Goal: Participate in discussion: Engage in conversation with other users on a specific topic

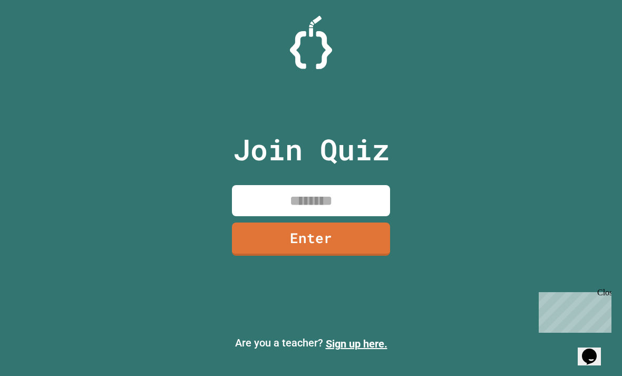
click at [363, 212] on input at bounding box center [311, 200] width 158 height 31
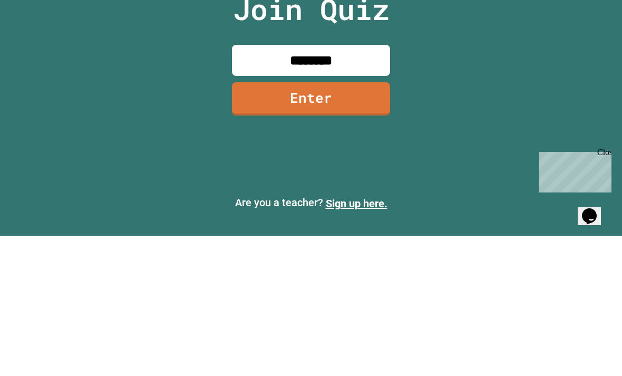
type input "********"
click at [287, 222] on link "Enter" at bounding box center [311, 238] width 158 height 33
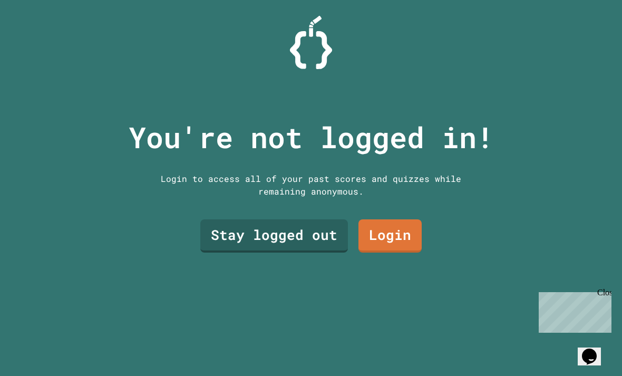
click at [311, 219] on link "Stay logged out" at bounding box center [274, 235] width 148 height 33
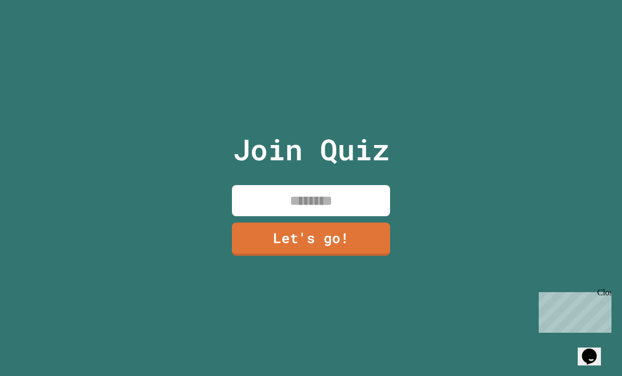
click at [326, 197] on input at bounding box center [311, 200] width 158 height 31
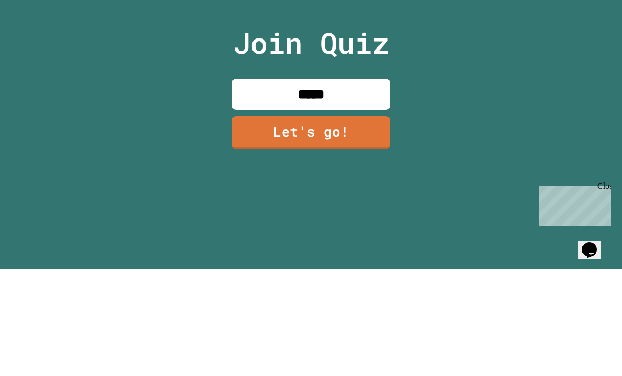
click at [341, 51] on div "Join Quiz ***** Let's go!" at bounding box center [311, 188] width 178 height 376
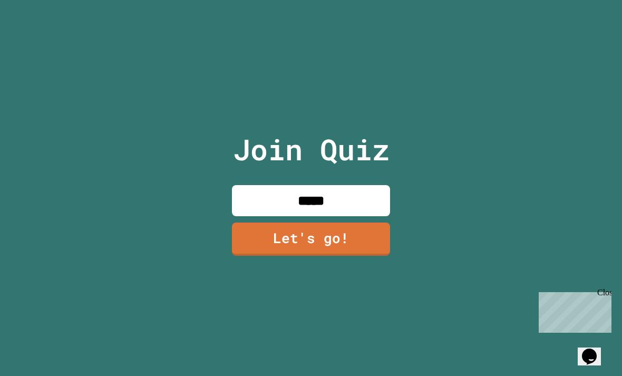
click at [357, 185] on input "*****" at bounding box center [311, 200] width 158 height 31
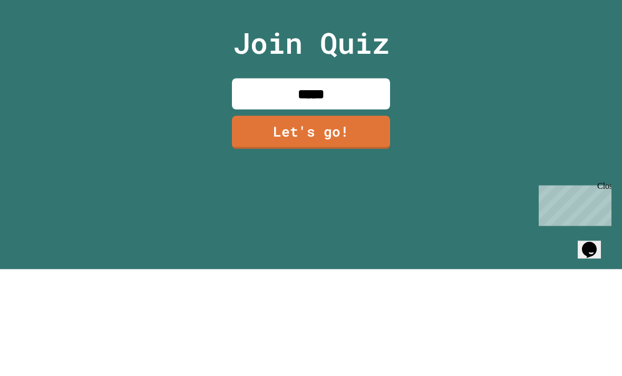
click at [373, 185] on input "*****" at bounding box center [311, 200] width 158 height 31
type input "***"
click at [360, 222] on link "Let's go!" at bounding box center [311, 238] width 158 height 33
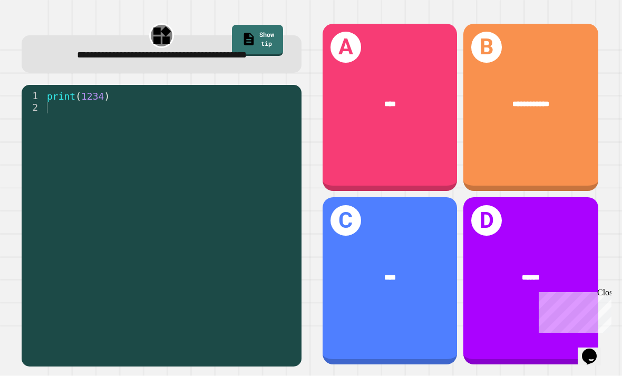
scroll to position [34, 0]
click at [527, 213] on div "D ******" at bounding box center [530, 280] width 135 height 167
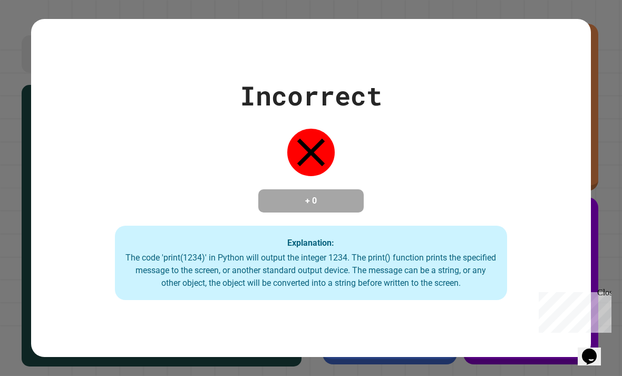
click at [603, 288] on div "Close" at bounding box center [603, 294] width 13 height 13
click at [545, 238] on div "Incorrect + 0 Explanation: The code 'print(1234)' in Python will output the int…" at bounding box center [311, 188] width 560 height 224
click at [138, 251] on div "The code 'print(1234)' in Python will output the integer 1234. The print() func…" at bounding box center [310, 270] width 370 height 38
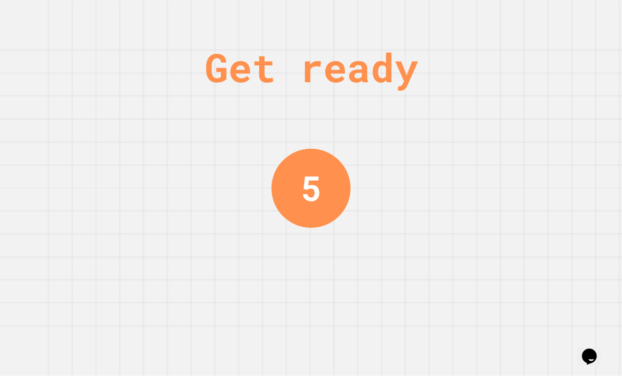
scroll to position [0, 0]
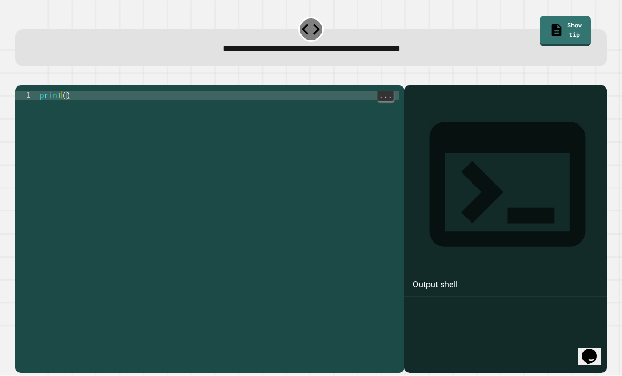
click at [68, 91] on div "print ( )" at bounding box center [217, 243] width 361 height 305
type textarea "**********"
click at [539, 96] on div "Output shell" at bounding box center [505, 228] width 202 height 287
click at [547, 91] on div "Output shell" at bounding box center [505, 190] width 202 height 211
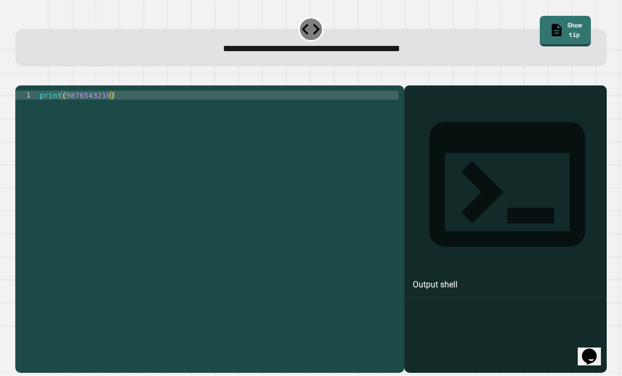
click at [21, 76] on icon "button" at bounding box center [21, 76] width 0 height 0
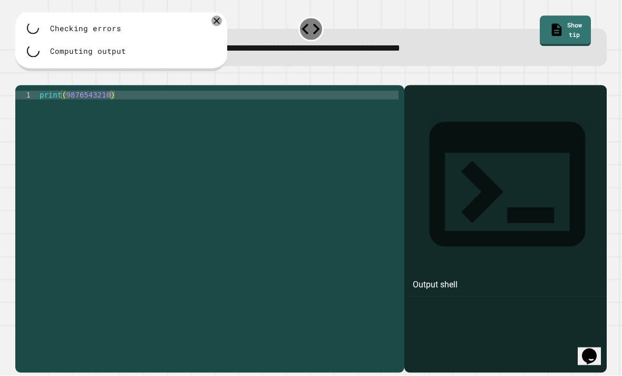
scroll to position [0, 0]
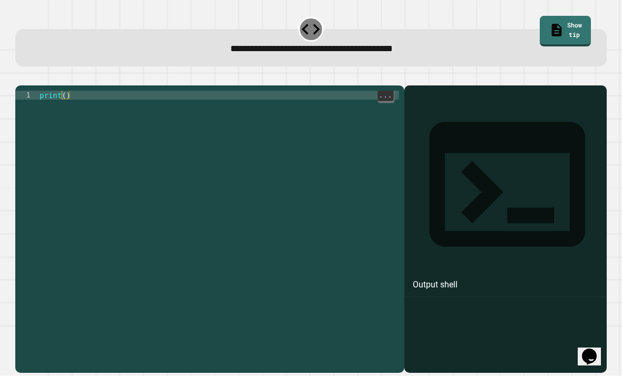
click at [63, 114] on div "print ( )" at bounding box center [217, 243] width 361 height 305
click at [69, 112] on div "print ( )" at bounding box center [217, 243] width 361 height 305
click at [67, 113] on div "print ( )" at bounding box center [217, 243] width 361 height 305
type textarea "**********"
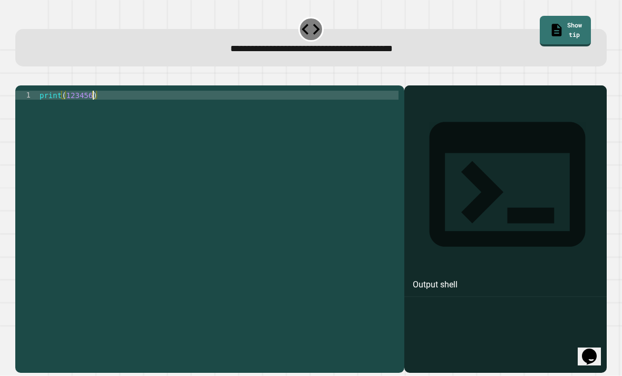
click at [21, 76] on icon "button" at bounding box center [21, 76] width 0 height 0
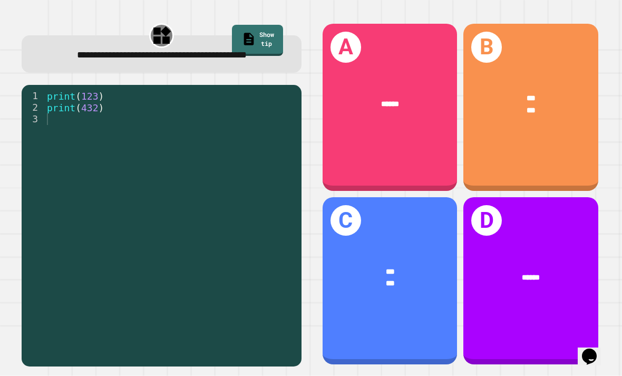
click at [554, 165] on div "B *** ***" at bounding box center [530, 107] width 135 height 167
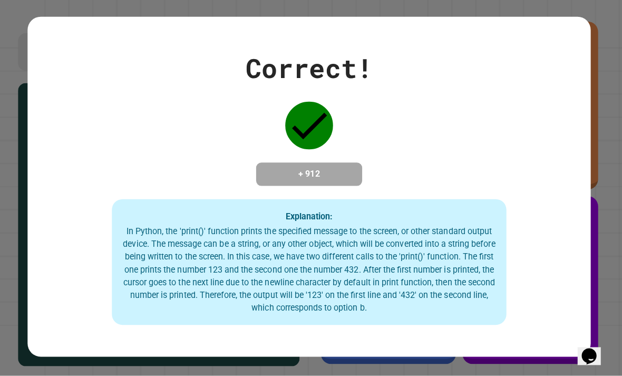
scroll to position [34, 0]
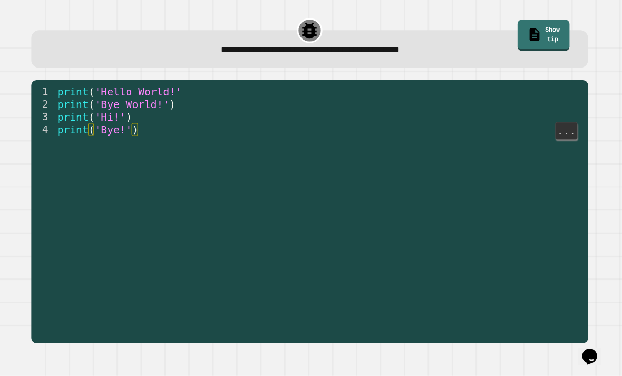
click at [91, 125] on span "(" at bounding box center [94, 131] width 6 height 12
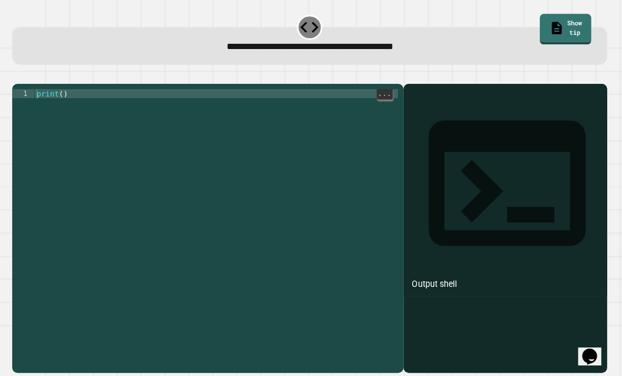
click at [62, 91] on div "print ( )" at bounding box center [217, 243] width 361 height 305
click at [64, 91] on div "print ( )" at bounding box center [217, 243] width 361 height 305
type textarea "**********"
click at [21, 76] on icon "button" at bounding box center [21, 76] width 0 height 0
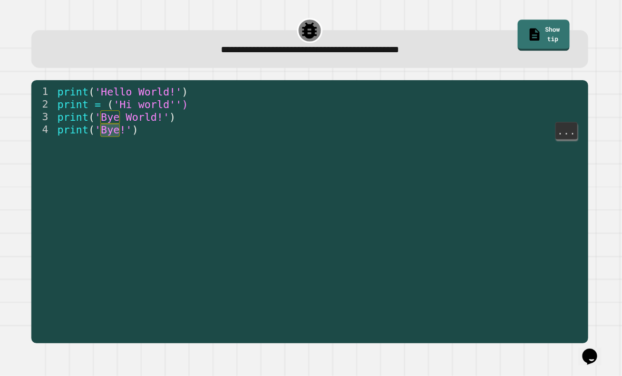
click at [109, 125] on span "'Bye!'" at bounding box center [115, 131] width 37 height 12
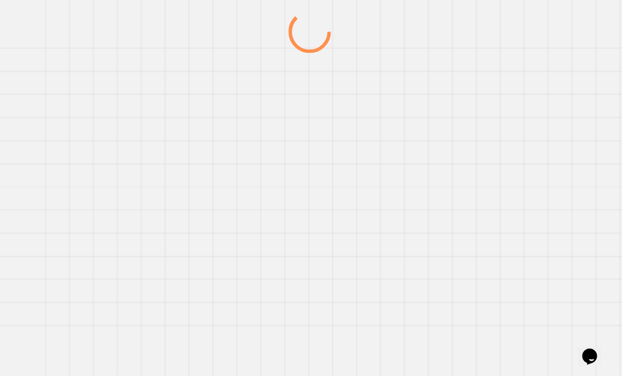
click at [109, 96] on div at bounding box center [311, 194] width 597 height 363
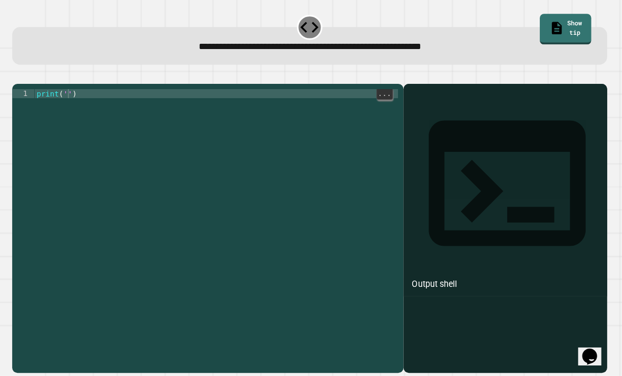
click at [69, 91] on div "print ( '' )" at bounding box center [217, 243] width 361 height 305
click at [21, 76] on icon "button" at bounding box center [21, 76] width 0 height 0
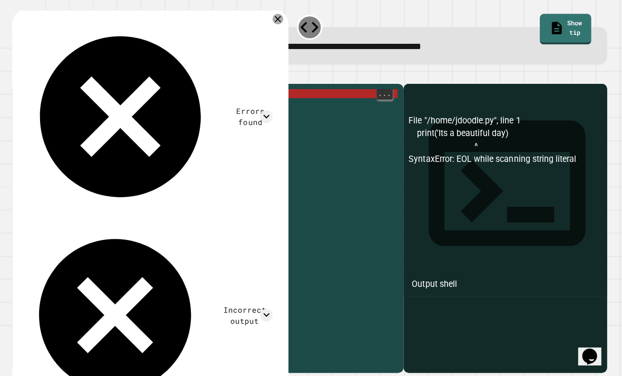
click at [146, 91] on div "print ( 'Its a beautiful day)" at bounding box center [217, 234] width 361 height 287
click at [151, 91] on div "print ( 'Its a beautiful day)" at bounding box center [217, 243] width 361 height 305
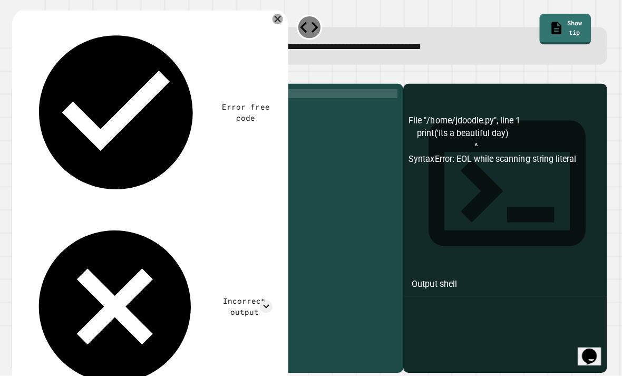
click at [21, 76] on icon "button" at bounding box center [21, 76] width 0 height 0
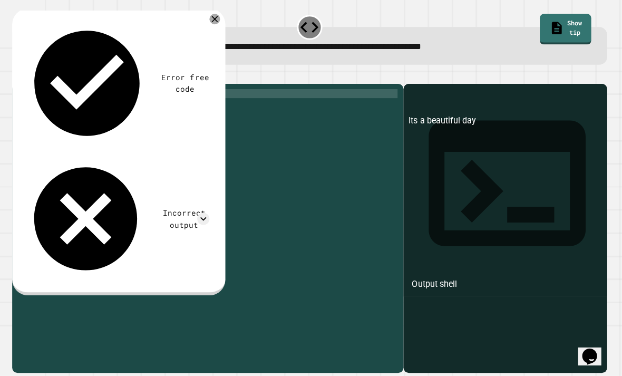
click at [21, 76] on button "button" at bounding box center [21, 76] width 0 height 0
click at [153, 91] on div "print ( 'Its a beautiful day' )" at bounding box center [217, 243] width 361 height 305
click at [161, 91] on div "print ( 'Its a beautiful day' )" at bounding box center [217, 243] width 361 height 305
click at [62, 91] on div "print ( 'Its a beautiful day")" at bounding box center [217, 243] width 361 height 305
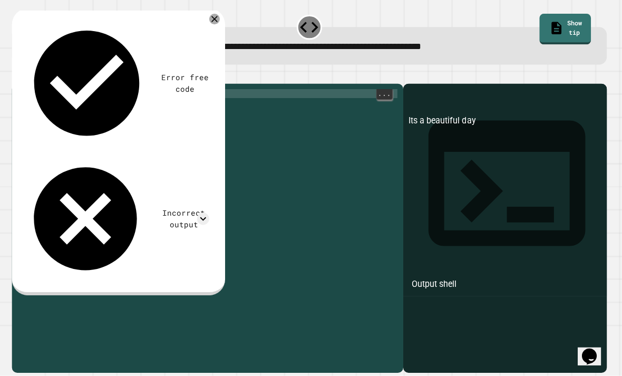
click at [67, 91] on div "print ( 'Its a beautiful day")" at bounding box center [217, 243] width 361 height 305
click at [21, 76] on button "button" at bounding box center [21, 76] width 0 height 0
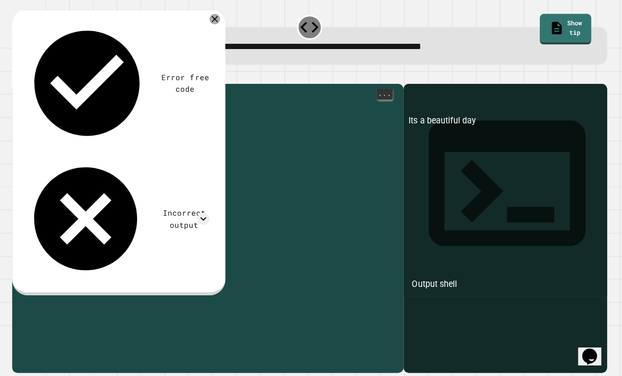
click at [62, 91] on div "print ( "Its a beautiful day" )" at bounding box center [217, 243] width 361 height 305
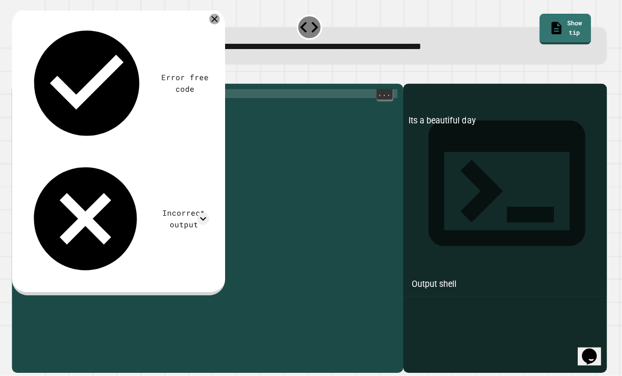
click at [21, 76] on icon "button" at bounding box center [21, 76] width 0 height 0
click at [81, 91] on div "print ( "Its a beautiful day" )" at bounding box center [217, 243] width 361 height 305
click at [63, 91] on div "print ( "Its a beautiful day" )" at bounding box center [217, 243] width 361 height 305
click at [21, 76] on button "button" at bounding box center [21, 76] width 0 height 0
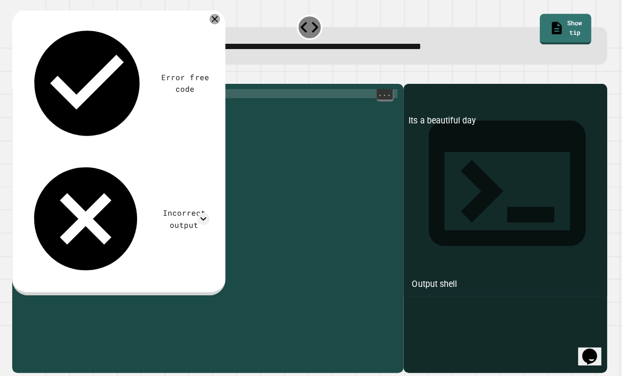
click at [96, 91] on div "print ( "Its a beautiful day" )" at bounding box center [217, 243] width 361 height 305
click at [79, 91] on div "print ( "Its a beautiful day" )" at bounding box center [217, 243] width 361 height 305
type textarea "**********"
click at [15, 73] on div at bounding box center [310, 79] width 591 height 13
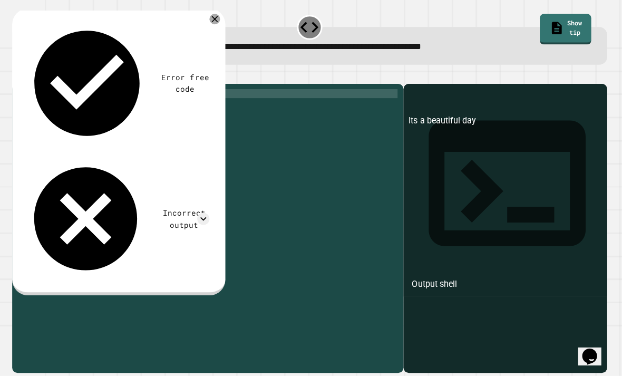
click at [21, 76] on button "button" at bounding box center [21, 76] width 0 height 0
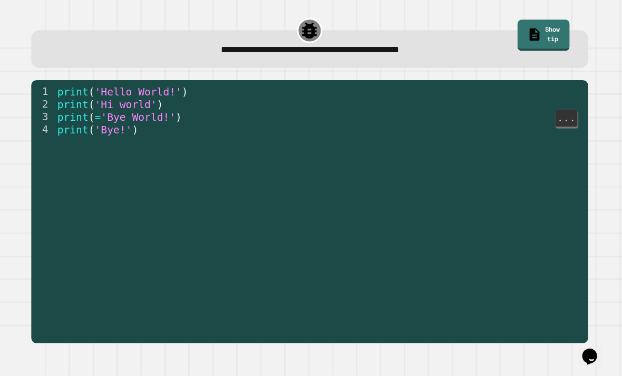
click at [105, 113] on span "'Bye World!'" at bounding box center [141, 119] width 74 height 12
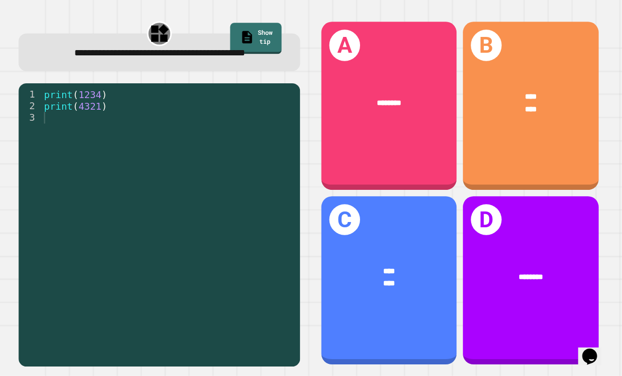
click at [553, 132] on div "B **** ****" at bounding box center [530, 107] width 135 height 167
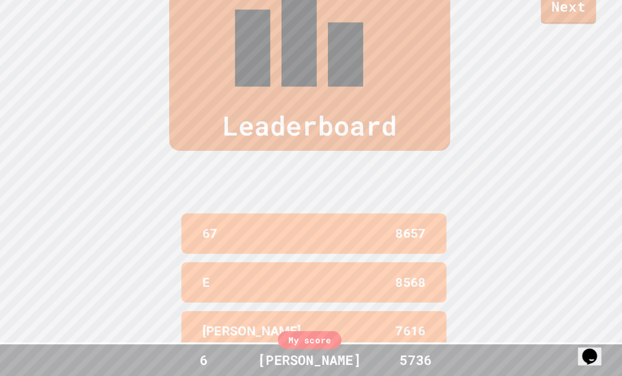
scroll to position [435, 0]
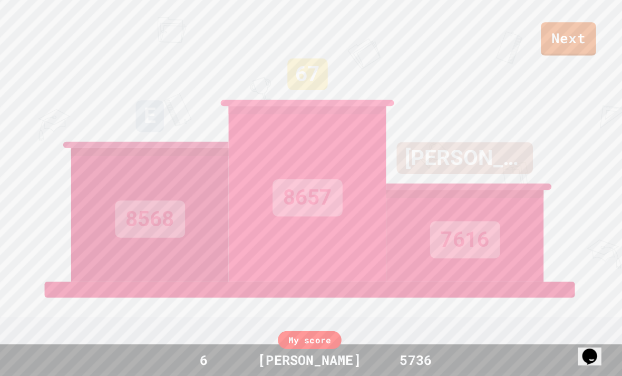
scroll to position [2, 0]
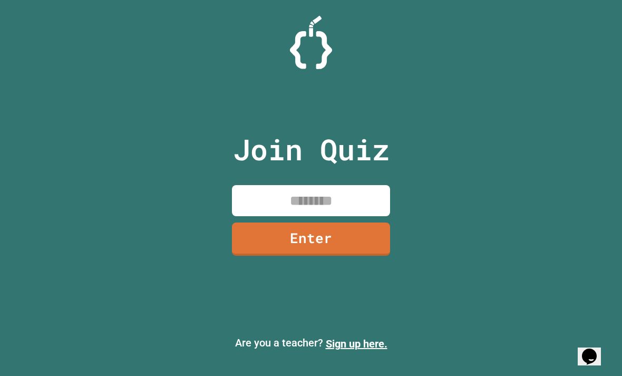
click at [363, 206] on input at bounding box center [311, 200] width 158 height 31
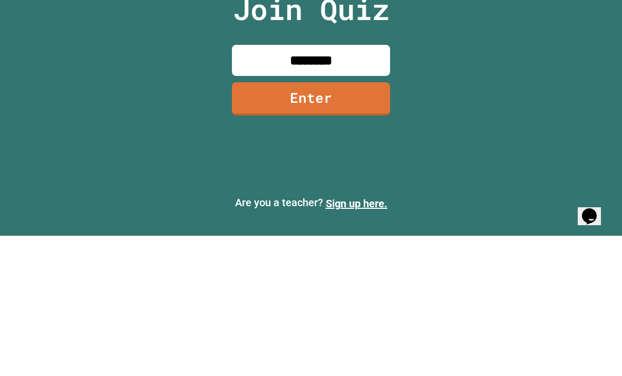
type input "********"
click at [356, 222] on link "Enter" at bounding box center [311, 238] width 158 height 33
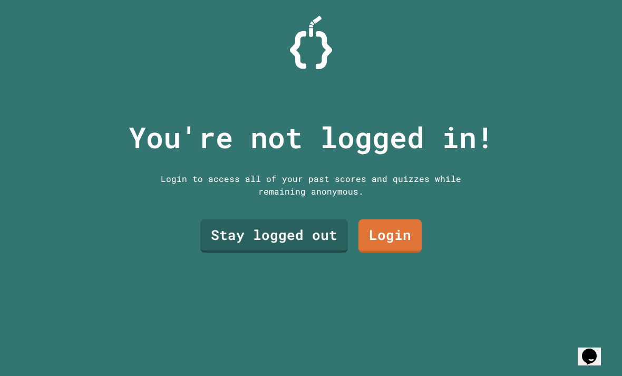
click at [308, 221] on link "Stay logged out" at bounding box center [274, 235] width 148 height 33
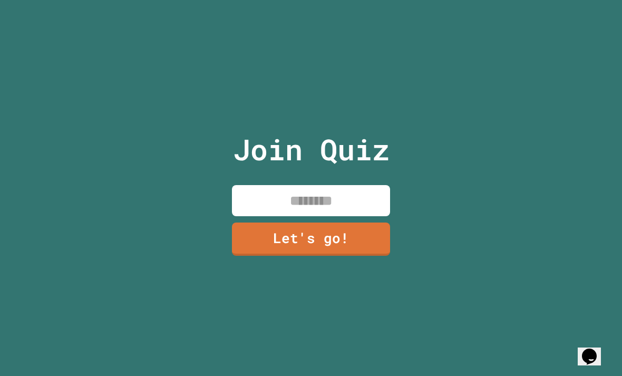
click at [363, 188] on input at bounding box center [311, 200] width 158 height 31
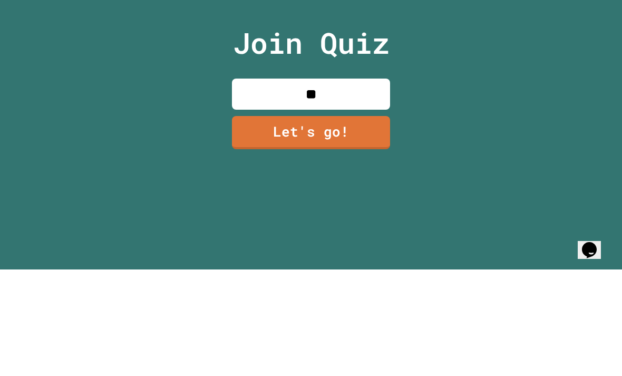
type input "***"
click at [372, 222] on link "Let's go!" at bounding box center [311, 238] width 158 height 33
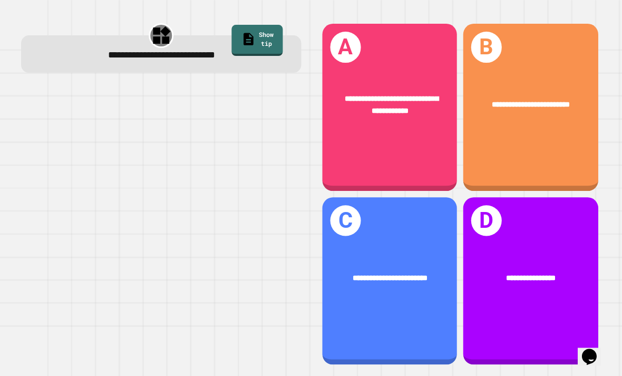
click at [394, 244] on div "**********" at bounding box center [389, 280] width 135 height 167
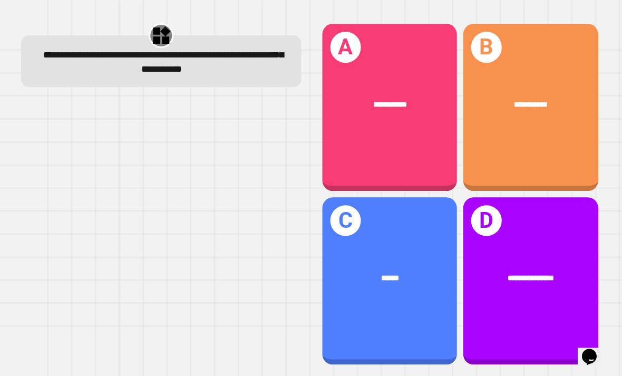
click at [516, 84] on div "**********" at bounding box center [530, 105] width 135 height 42
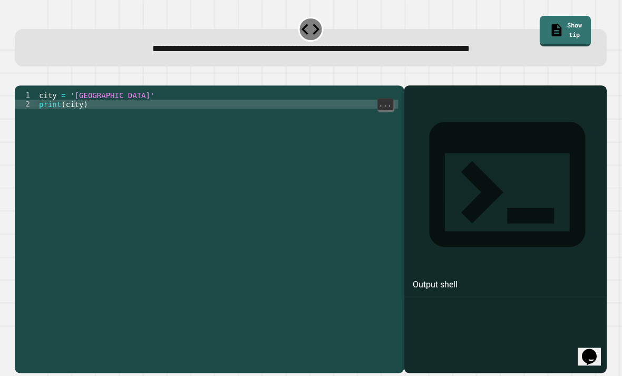
click at [77, 91] on div "city = 'Madrid' print ( city )" at bounding box center [217, 243] width 361 height 305
click at [85, 91] on div "city = 'Madrid' print ( city )" at bounding box center [217, 243] width 361 height 305
click at [21, 76] on icon "button" at bounding box center [21, 76] width 0 height 0
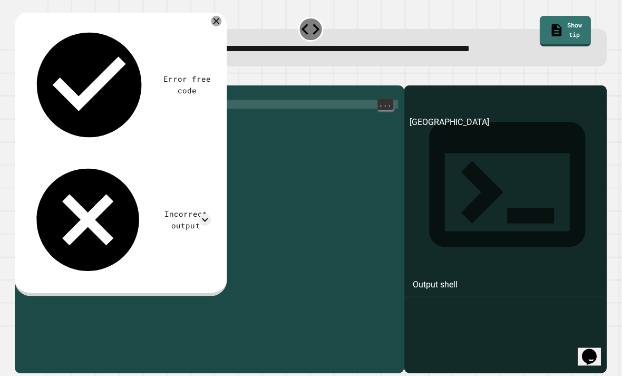
click at [106, 99] on div "city = 'Madrid' print ( '[GEOGRAPHIC_DATA]' )" at bounding box center [217, 243] width 361 height 305
click at [99, 91] on div "city = 'Madrid' print ( '[GEOGRAPHIC_DATA]' )" at bounding box center [217, 243] width 361 height 305
click at [101, 92] on div "city = 'Madrid' print ( '[GEOGRAPHIC_DATA]' )" at bounding box center [217, 243] width 361 height 305
click at [21, 76] on button "button" at bounding box center [21, 76] width 0 height 0
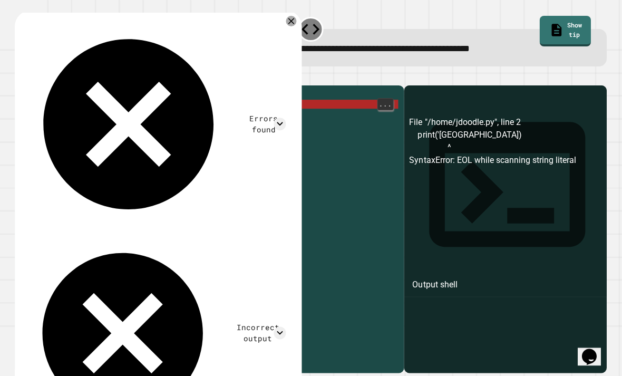
click at [94, 97] on div "city = 'Madrid' print ( '[GEOGRAPHIC_DATA])" at bounding box center [217, 243] width 361 height 305
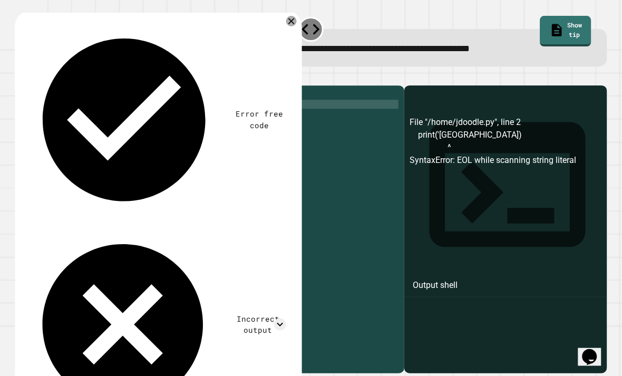
scroll to position [0, 4]
click at [21, 76] on icon "button" at bounding box center [21, 76] width 0 height 0
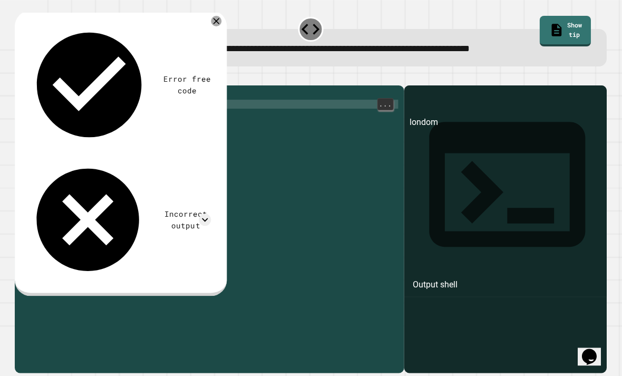
click at [67, 91] on div "city = 'Madrid' print ( 'londom' )" at bounding box center [217, 243] width 361 height 305
type textarea "**********"
click at [21, 76] on icon "button" at bounding box center [21, 76] width 0 height 0
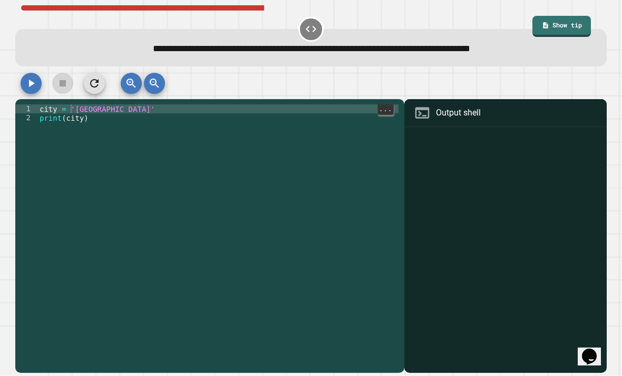
click at [72, 111] on div "city = 'Madrid' print ( city )" at bounding box center [217, 256] width 361 height 305
click at [85, 111] on div "city = 'Madrid' print ( city )" at bounding box center [217, 256] width 361 height 305
click at [95, 111] on div "city = 'Madrid' print ( city )" at bounding box center [217, 256] width 361 height 305
click at [49, 110] on div "city = 'Madrid' print ( city )" at bounding box center [217, 256] width 361 height 305
click at [56, 113] on div "city = 'Madrid' print ( city )" at bounding box center [217, 256] width 361 height 305
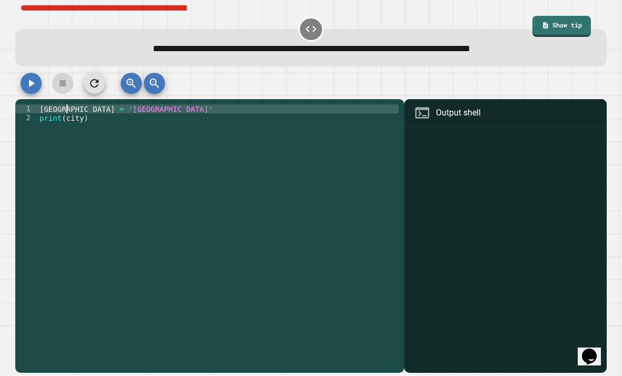
scroll to position [0, 2]
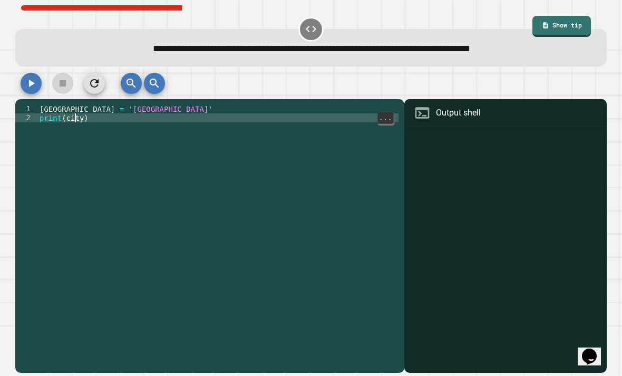
click at [77, 119] on div "london = 'Madrid' print ( city )" at bounding box center [217, 256] width 361 height 305
click at [79, 119] on div "london = 'Madrid' print ( city )" at bounding box center [217, 256] width 361 height 305
click at [81, 119] on div "london = 'Madrid' print ( city )" at bounding box center [217, 256] width 361 height 305
click at [79, 119] on div "london = 'Madrid' print ( city )" at bounding box center [217, 256] width 361 height 305
click at [81, 118] on div "london = 'Madrid' print ( city )" at bounding box center [217, 256] width 361 height 305
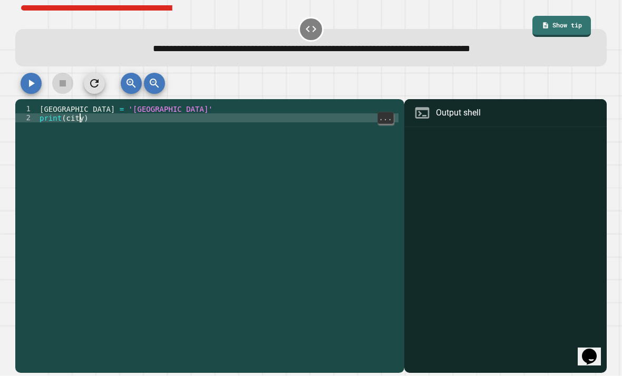
click at [81, 119] on div "london = 'Madrid' print ( city )" at bounding box center [217, 256] width 361 height 305
click at [83, 121] on div "london = 'Madrid' print ( city )" at bounding box center [217, 256] width 361 height 305
type textarea "*******"
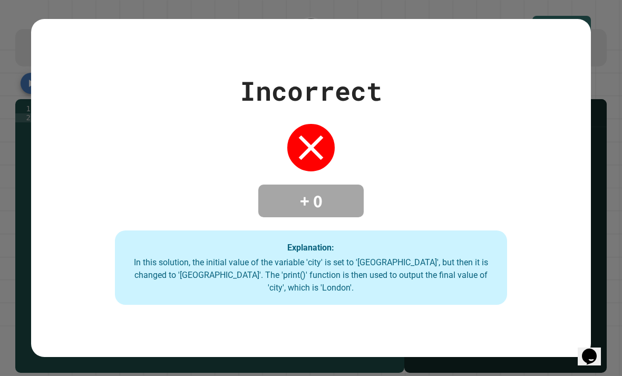
click at [593, 141] on div "Incorrect + 0 Explanation: In this solution, the initial value of the variable …" at bounding box center [311, 188] width 622 height 376
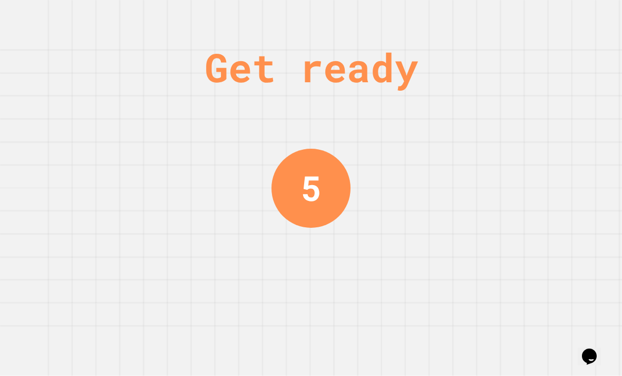
scroll to position [34, 0]
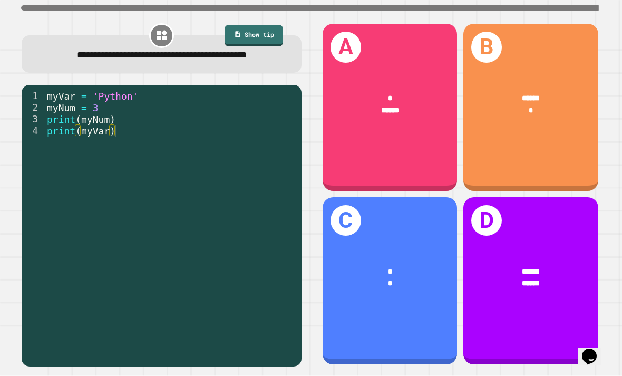
click at [9, 101] on div "**********" at bounding box center [311, 188] width 622 height 376
click at [33, 125] on div "4" at bounding box center [33, 131] width 23 height 12
click at [537, 142] on div "B ****** *" at bounding box center [530, 107] width 135 height 167
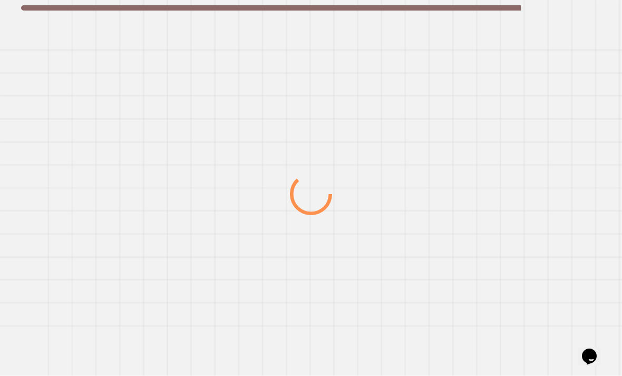
click at [116, 73] on div at bounding box center [311, 194] width 597 height 363
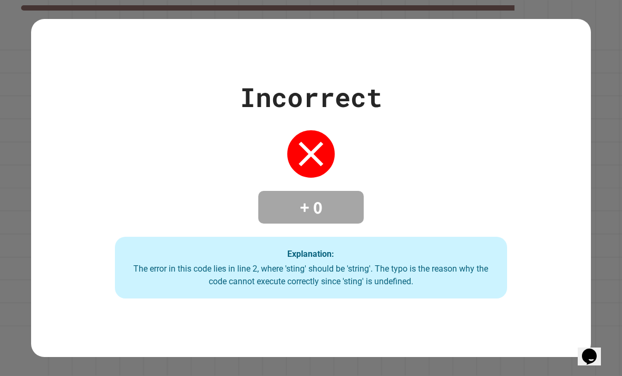
click at [138, 77] on div "Incorrect + 0 Explanation: The error in this code lies in line 2, where 'sting'…" at bounding box center [311, 187] width 560 height 221
click at [153, 77] on div "Incorrect + 0 Explanation: The error in this code lies in line 2, where 'sting'…" at bounding box center [311, 187] width 560 height 221
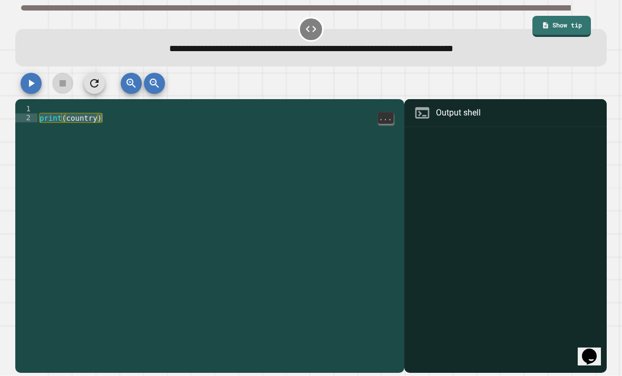
click at [71, 104] on div "print ( country )" at bounding box center [217, 256] width 361 height 305
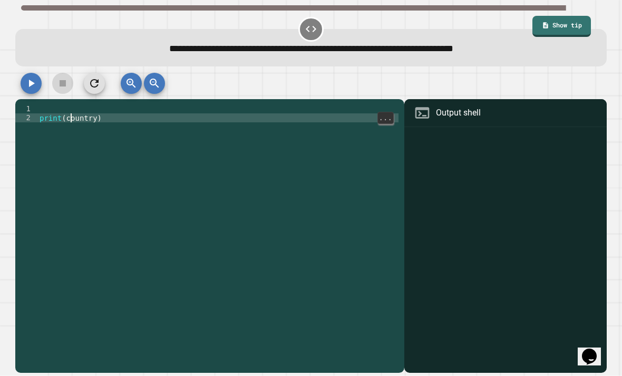
click at [76, 104] on div "print ( country )" at bounding box center [217, 256] width 361 height 305
click at [98, 104] on div "print ( country )" at bounding box center [217, 256] width 361 height 305
click at [33, 77] on icon "button" at bounding box center [31, 83] width 13 height 13
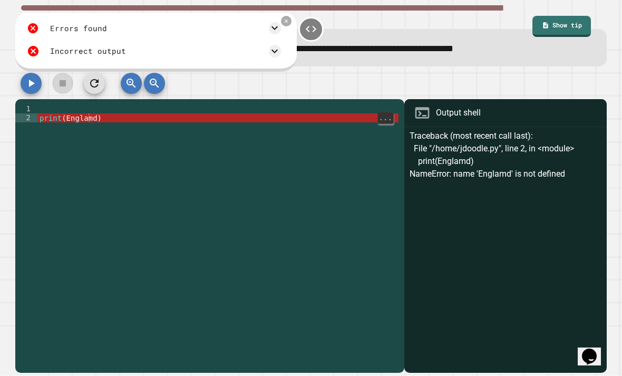
click at [90, 104] on div "print ( Englamd )" at bounding box center [217, 256] width 361 height 305
click at [95, 104] on div "print ( Englamd )" at bounding box center [217, 256] width 361 height 305
click at [93, 104] on div "print ( Englamd )" at bounding box center [217, 256] width 361 height 305
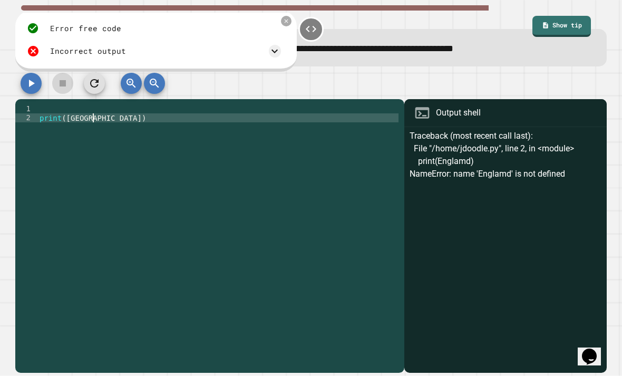
click at [27, 77] on icon "button" at bounding box center [31, 83] width 13 height 13
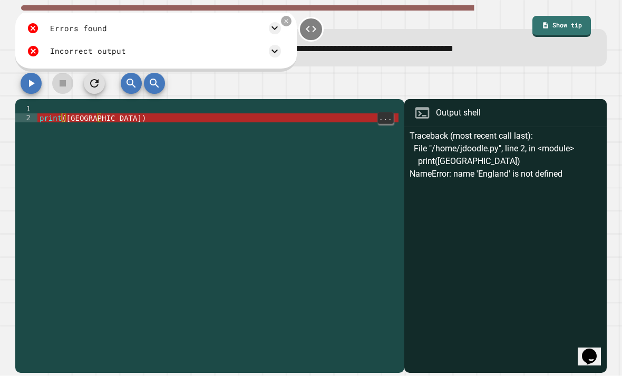
click at [61, 104] on div "print ( England )" at bounding box center [217, 256] width 361 height 305
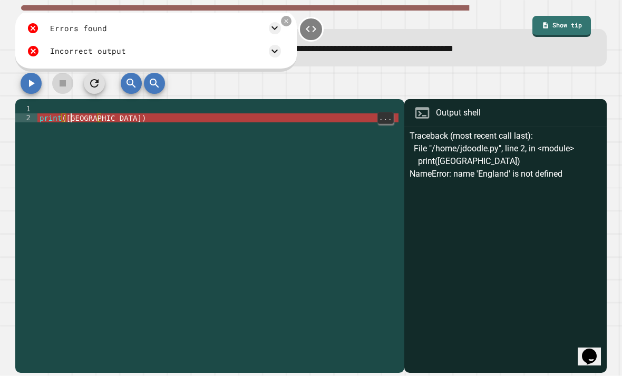
click at [73, 104] on div "print ( England )" at bounding box center [217, 256] width 361 height 305
click at [75, 104] on div "print ( England )" at bounding box center [217, 256] width 361 height 305
click at [66, 104] on div "print ( England )" at bounding box center [217, 256] width 361 height 305
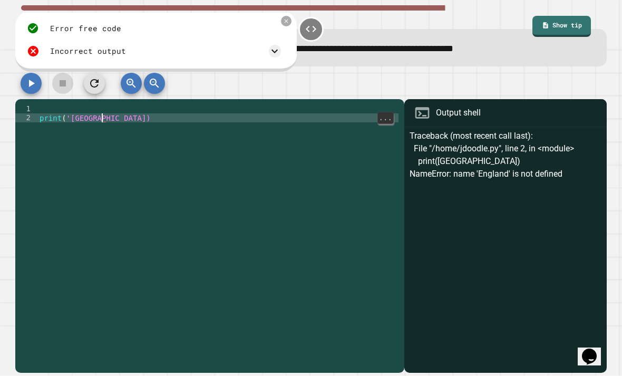
scroll to position [0, 5]
type textarea "**********"
click at [36, 77] on icon "button" at bounding box center [31, 83] width 13 height 13
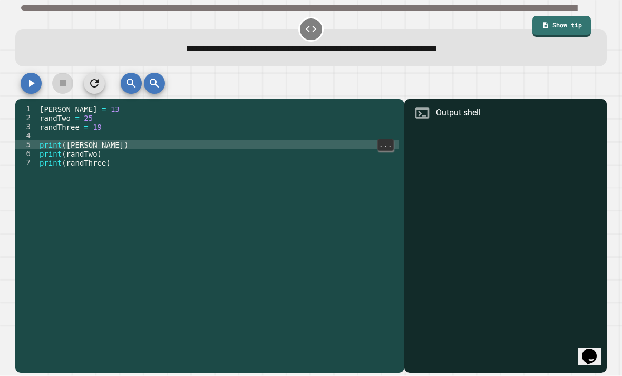
click at [95, 113] on div "randOne = 13 randTwo = 25 randThree = 19 print ( randOne ) print ( randTwo ) pr…" at bounding box center [217, 256] width 361 height 305
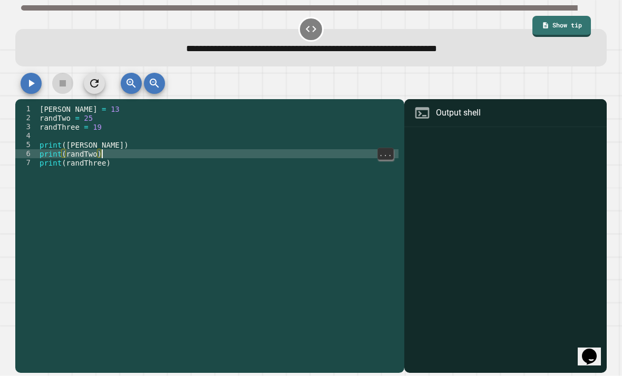
click at [101, 120] on div "randOne = 13 randTwo = 25 randThree = 19 print ( randOne ) print ( randTwo ) pr…" at bounding box center [217, 256] width 361 height 305
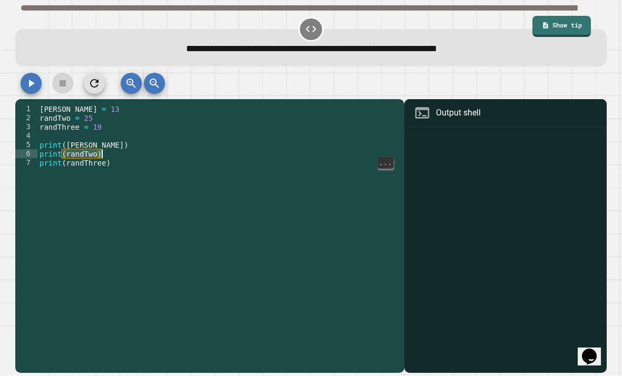
click at [110, 104] on div "randOne = 13 randTwo = 25 randThree = 19 print ( randOne ) print ( randTwo ) pr…" at bounding box center [217, 256] width 361 height 305
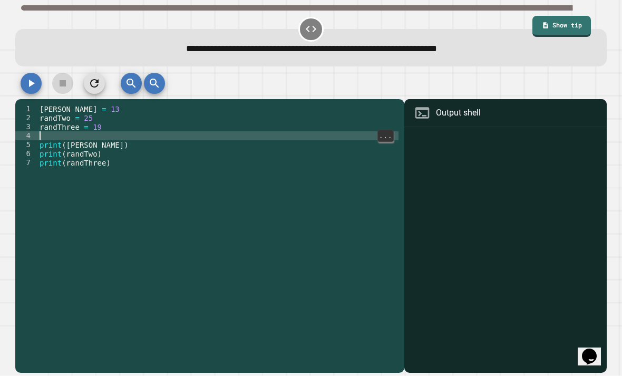
click at [72, 104] on div "randOne = 13 randTwo = 25 randThree = 19 print ( randOne ) print ( randTwo ) pr…" at bounding box center [217, 256] width 361 height 305
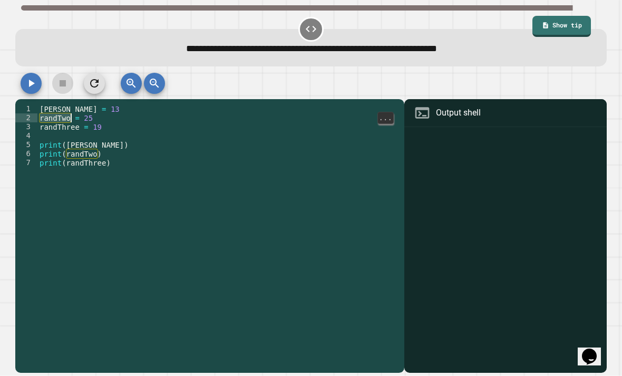
click at [58, 104] on div "randOne = 13 randTwo = 25 randThree = 19 print ( randOne ) print ( randTwo ) pr…" at bounding box center [217, 256] width 361 height 305
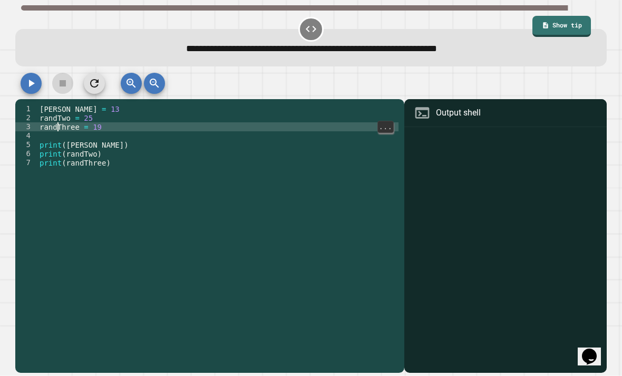
click at [47, 104] on div "randOne = 13 randTwo = 25 randThree = 19 print ( randOne ) print ( randTwo ) pr…" at bounding box center [217, 256] width 361 height 305
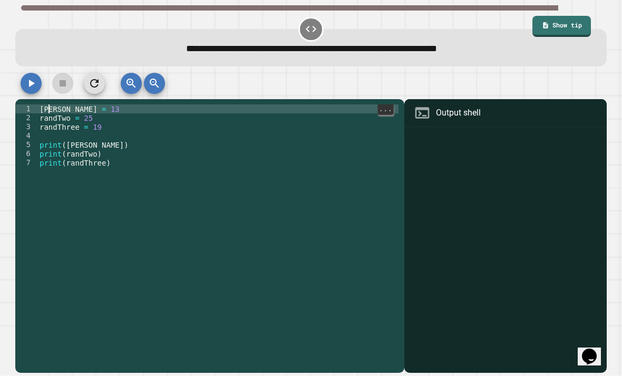
click at [99, 104] on div "randOne = 13 randTwo = 25 randThree = 19 print ( randOne ) print ( randTwo ) pr…" at bounding box center [217, 256] width 361 height 305
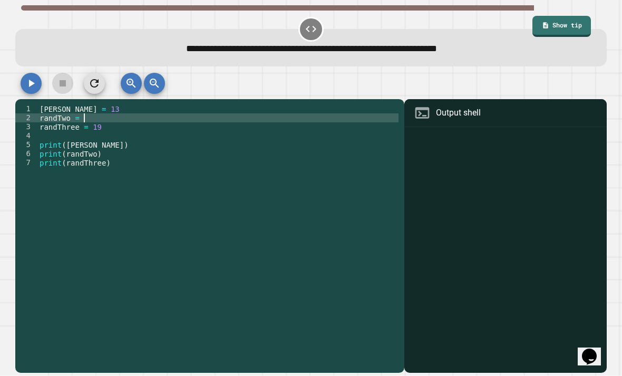
scroll to position [0, 3]
type textarea "**********"
click at [30, 80] on icon "button" at bounding box center [32, 83] width 6 height 7
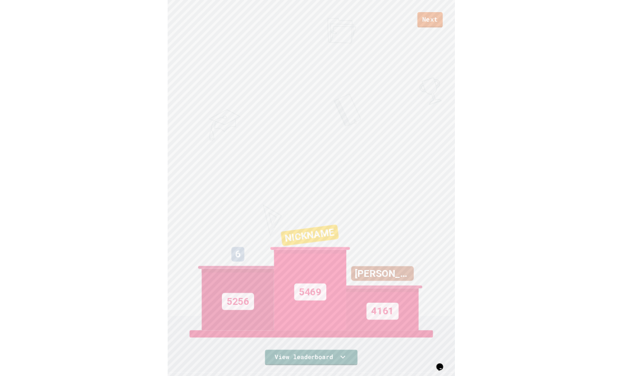
scroll to position [6, 0]
